Goal: Information Seeking & Learning: Learn about a topic

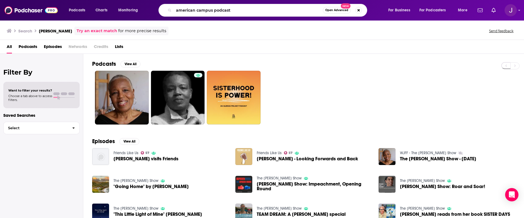
type input "american campus podcast"
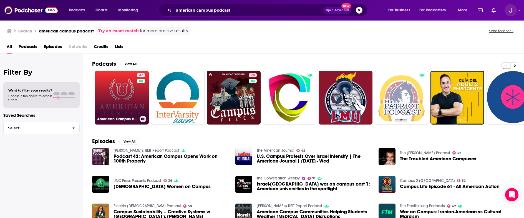
click at [125, 95] on link "47 American Campus Podcast" at bounding box center [122, 98] width 54 height 54
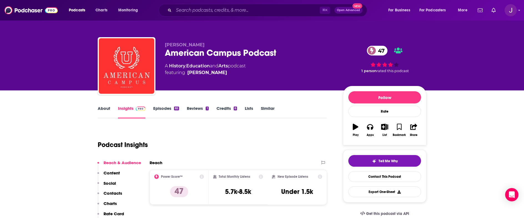
click at [195, 107] on link "Reviews 1" at bounding box center [198, 112] width 22 height 13
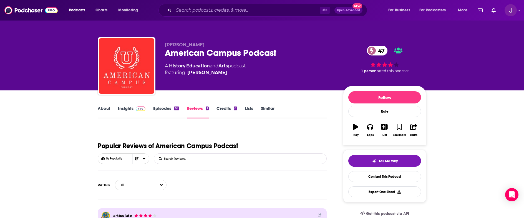
click at [159, 107] on link "Episodes 65" at bounding box center [166, 112] width 26 height 13
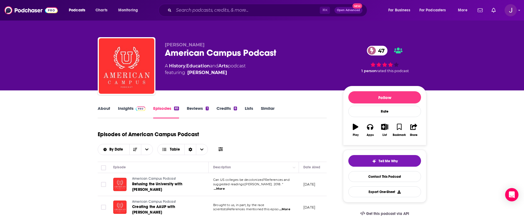
click at [104, 109] on link "About" at bounding box center [104, 112] width 12 height 13
